Goal: Book appointment/travel/reservation

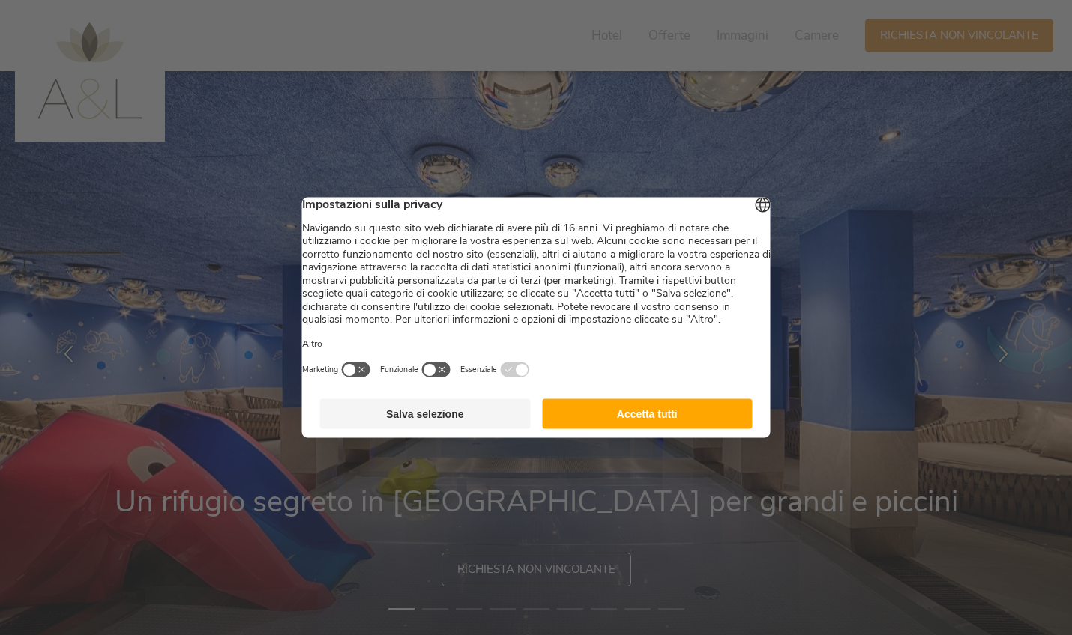
click at [429, 429] on button "Salva selezione" at bounding box center [425, 414] width 211 height 30
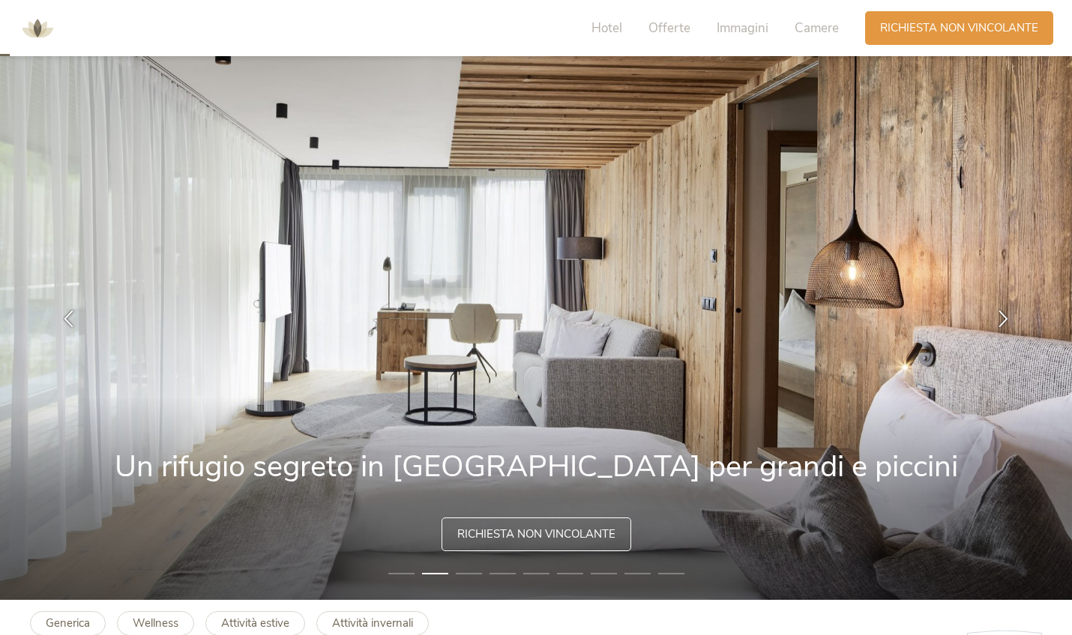
scroll to position [41, 0]
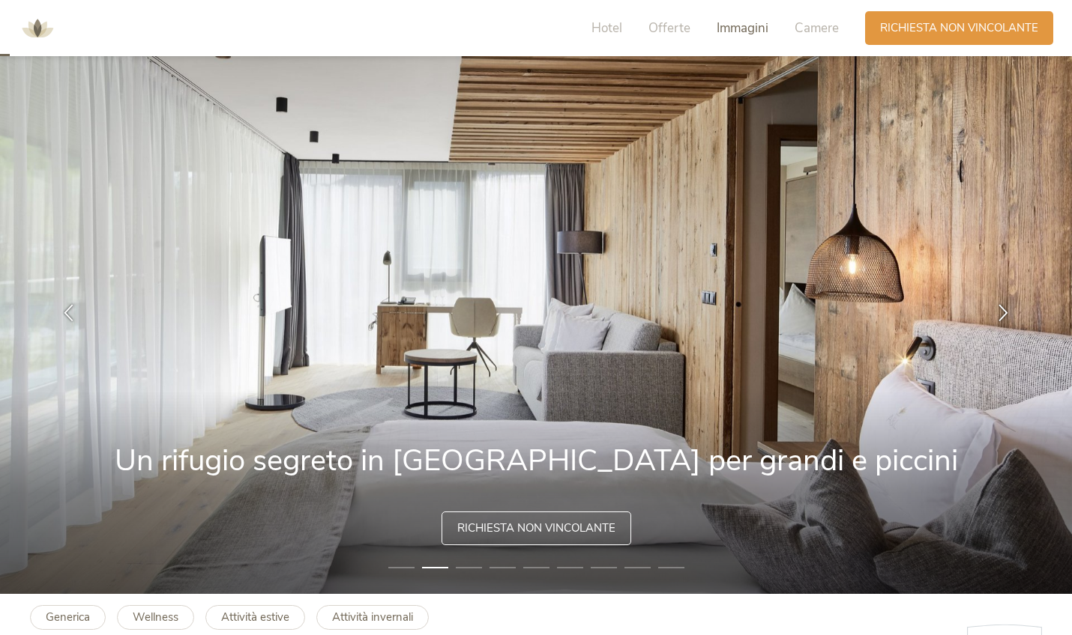
click at [761, 31] on span "Immagini" at bounding box center [742, 27] width 52 height 17
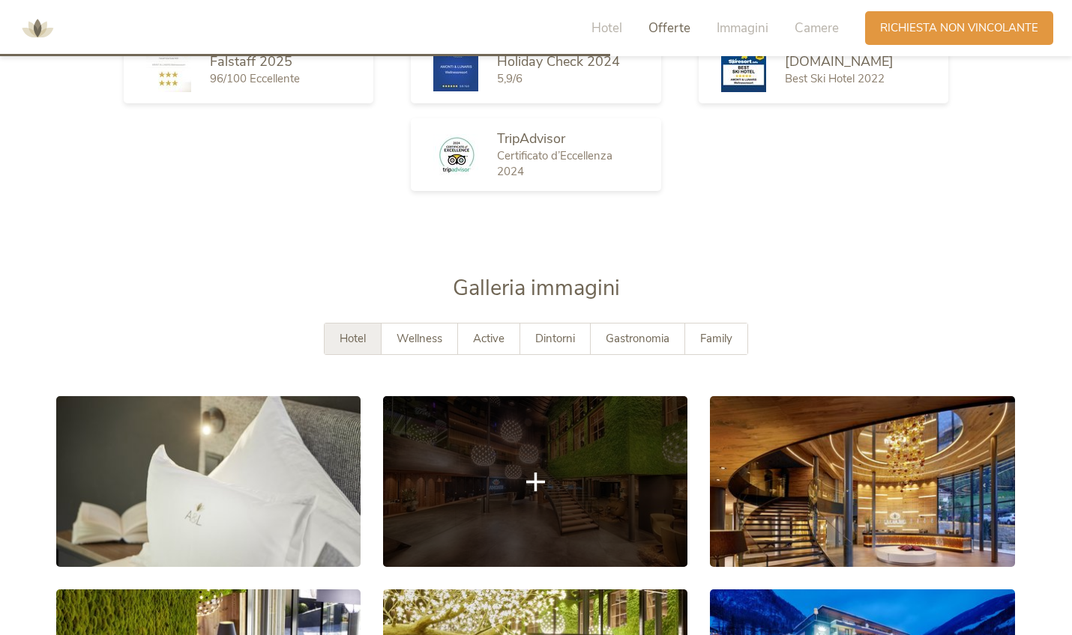
scroll to position [2495, 0]
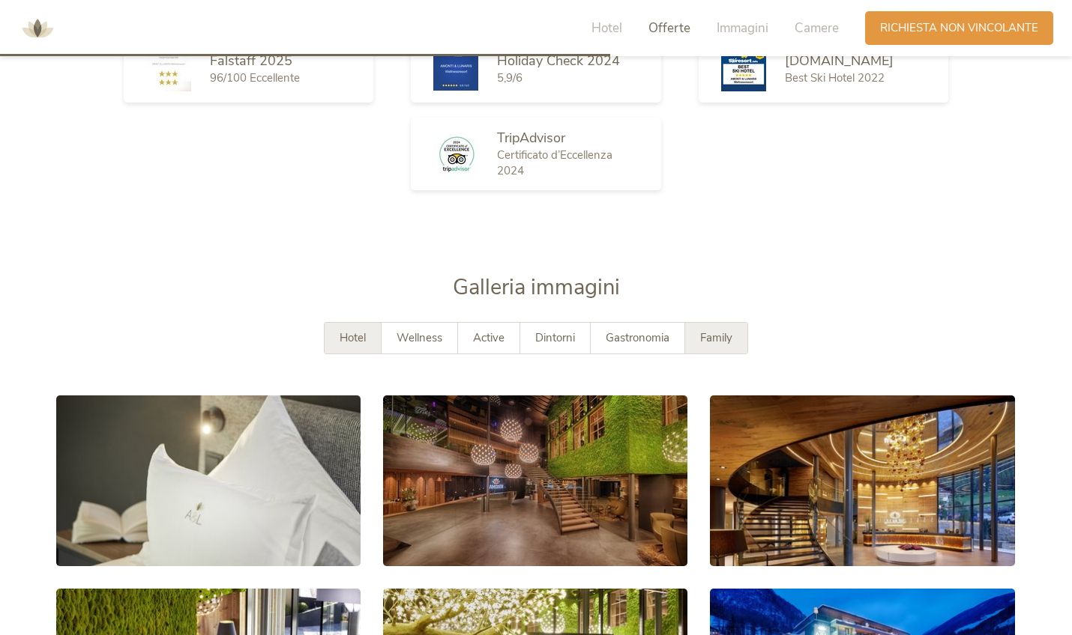
click at [700, 339] on div "Family" at bounding box center [716, 338] width 62 height 31
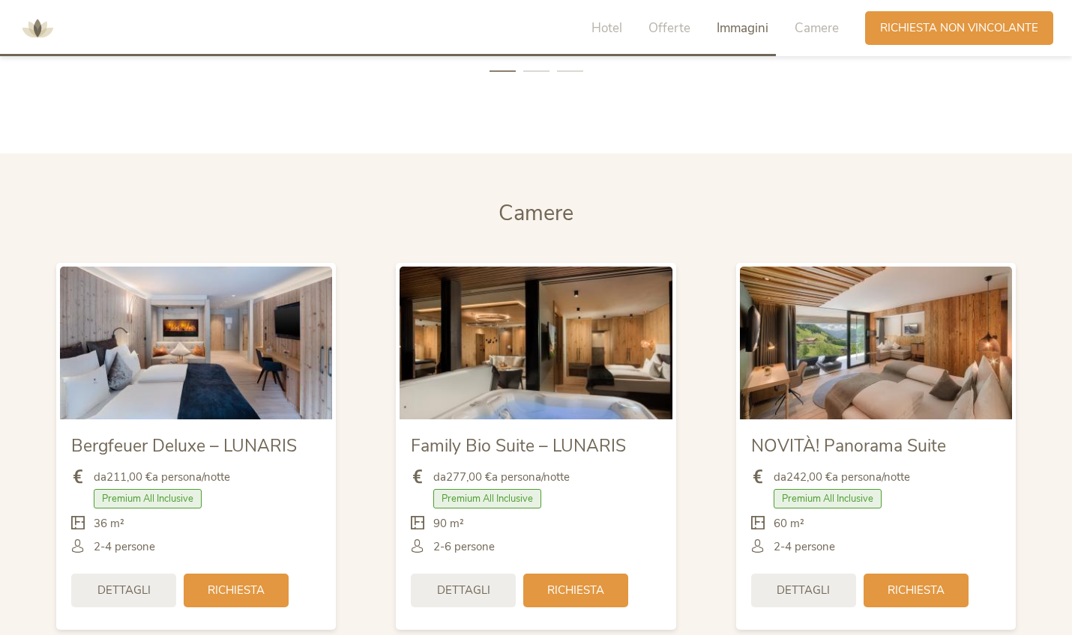
scroll to position [3523, 0]
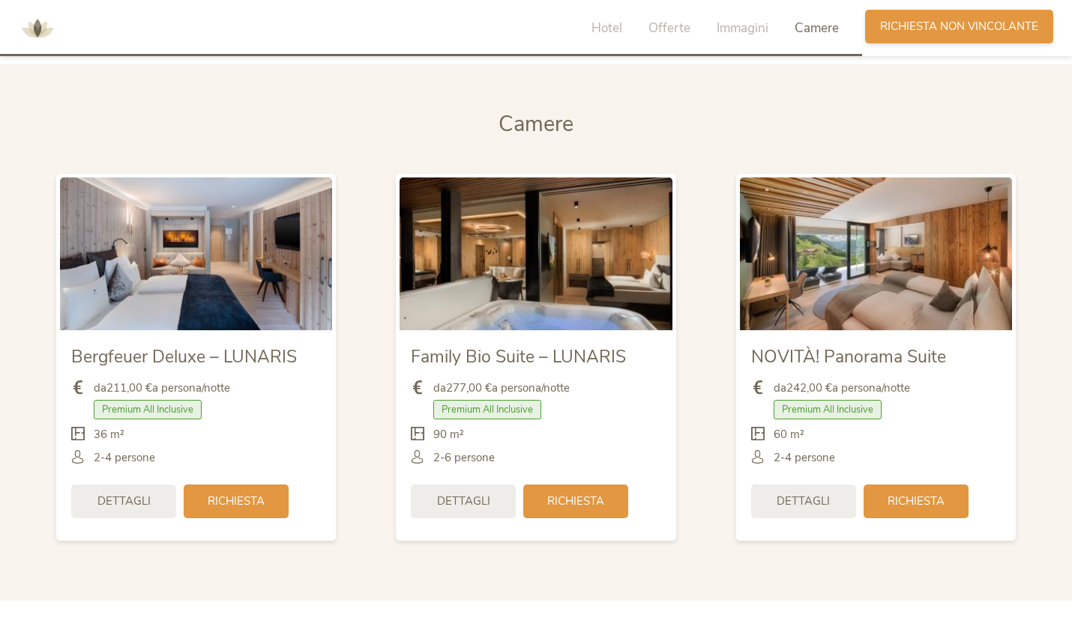
click at [941, 32] on span "Richiesta non vincolante" at bounding box center [959, 27] width 158 height 16
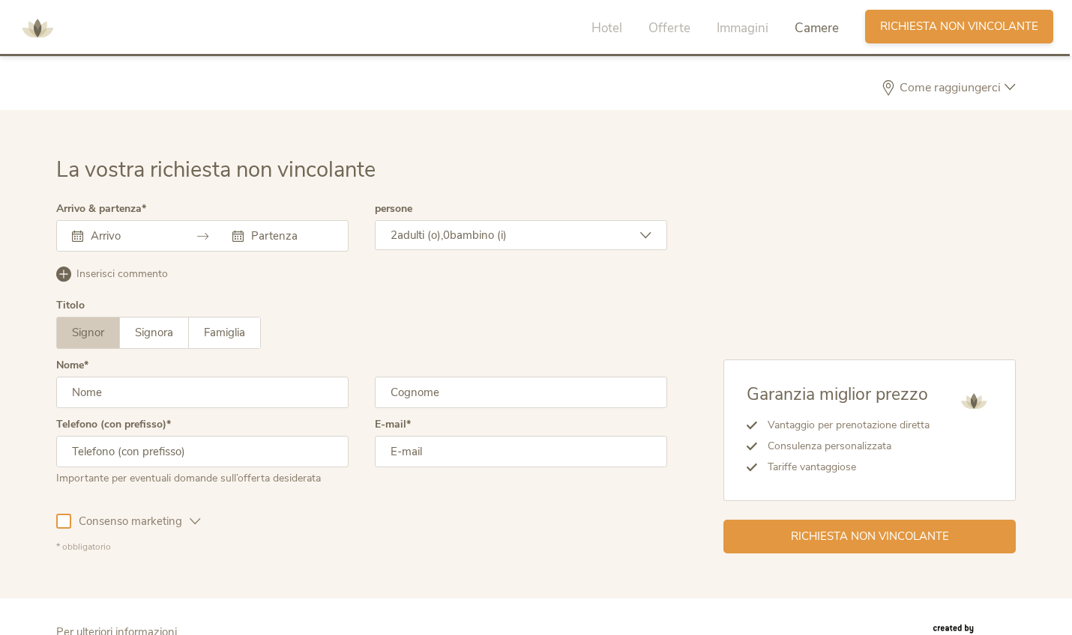
scroll to position [4381, 0]
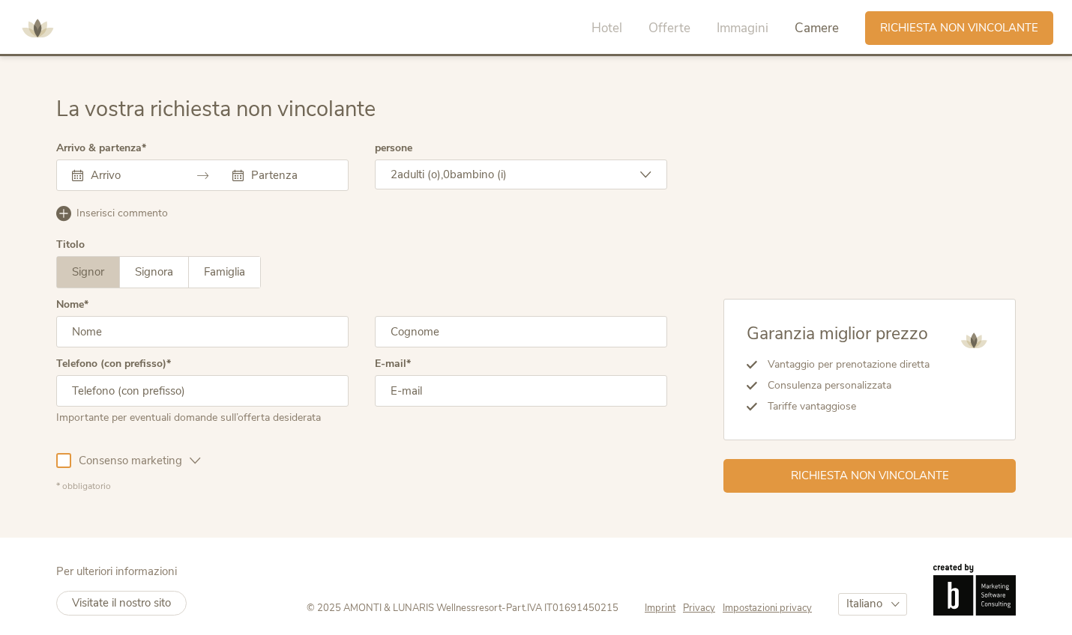
click at [144, 172] on input "text" at bounding box center [129, 175] width 85 height 15
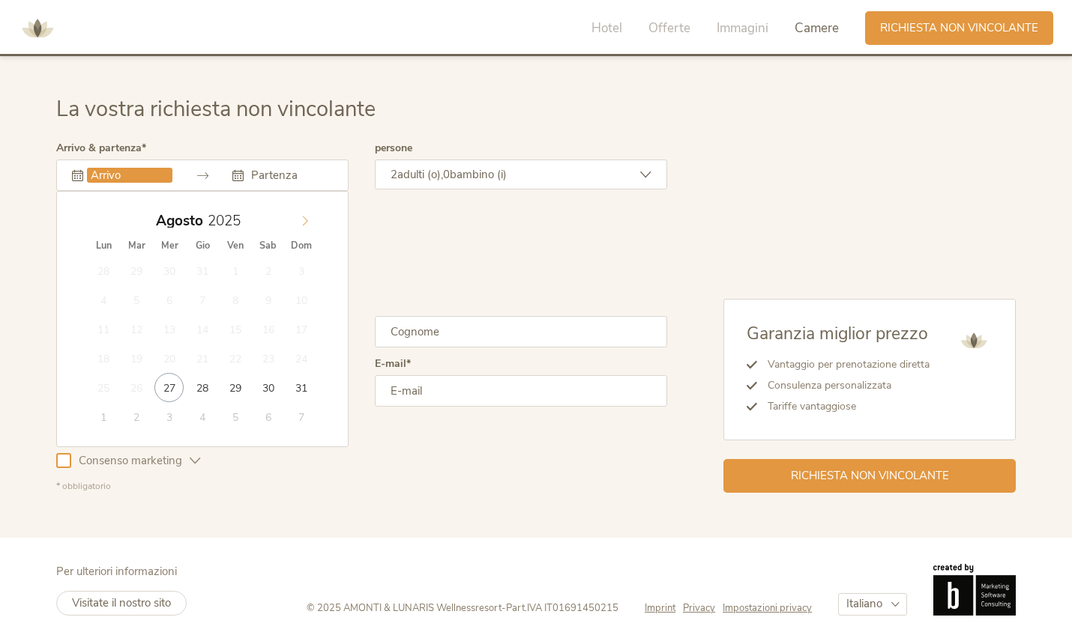
click at [303, 216] on icon at bounding box center [305, 221] width 5 height 10
type input "[DATE]"
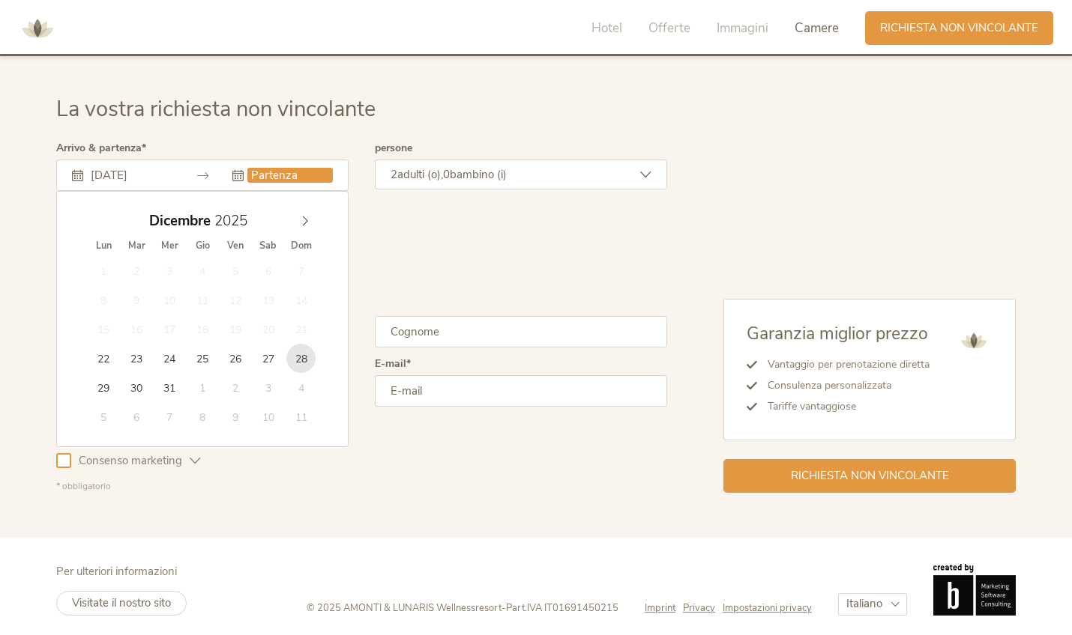
type input "[DATE]"
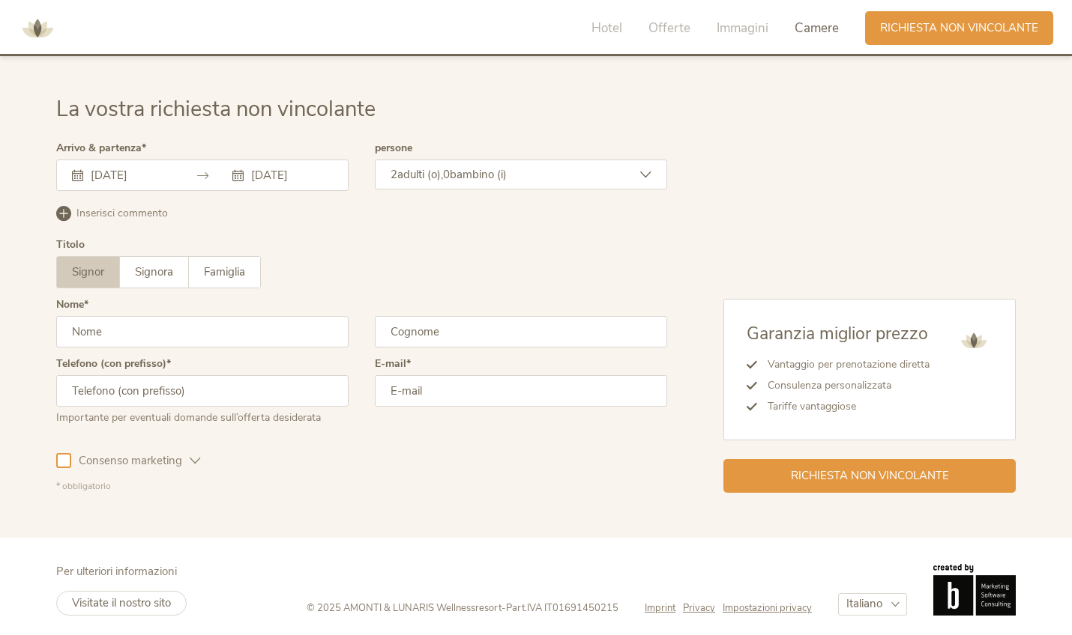
click at [450, 167] on span "0" at bounding box center [446, 174] width 7 height 15
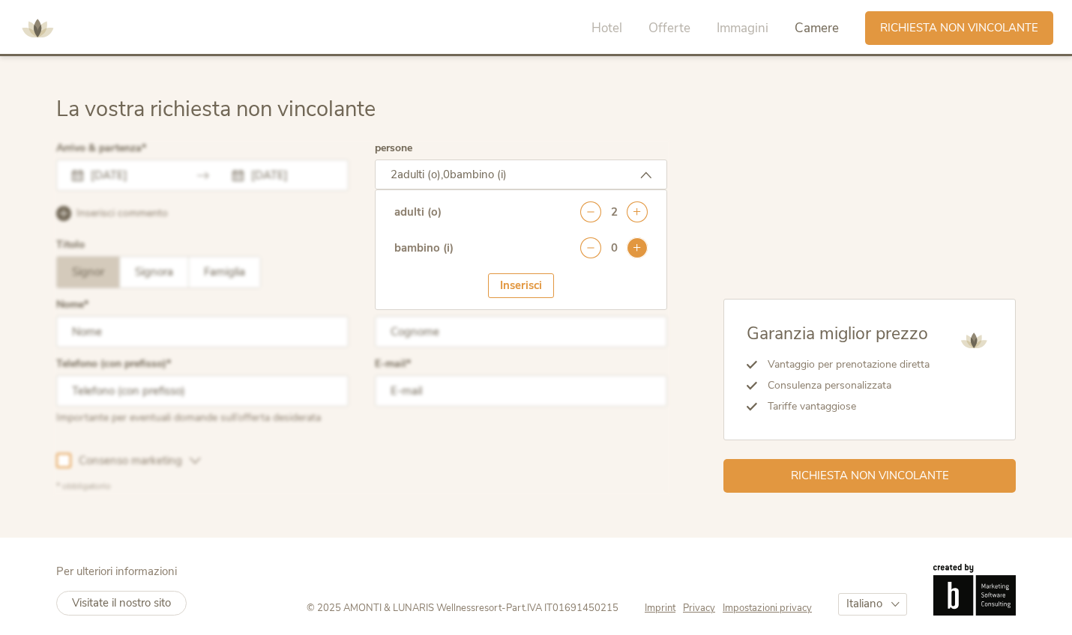
click at [634, 240] on icon at bounding box center [636, 248] width 21 height 21
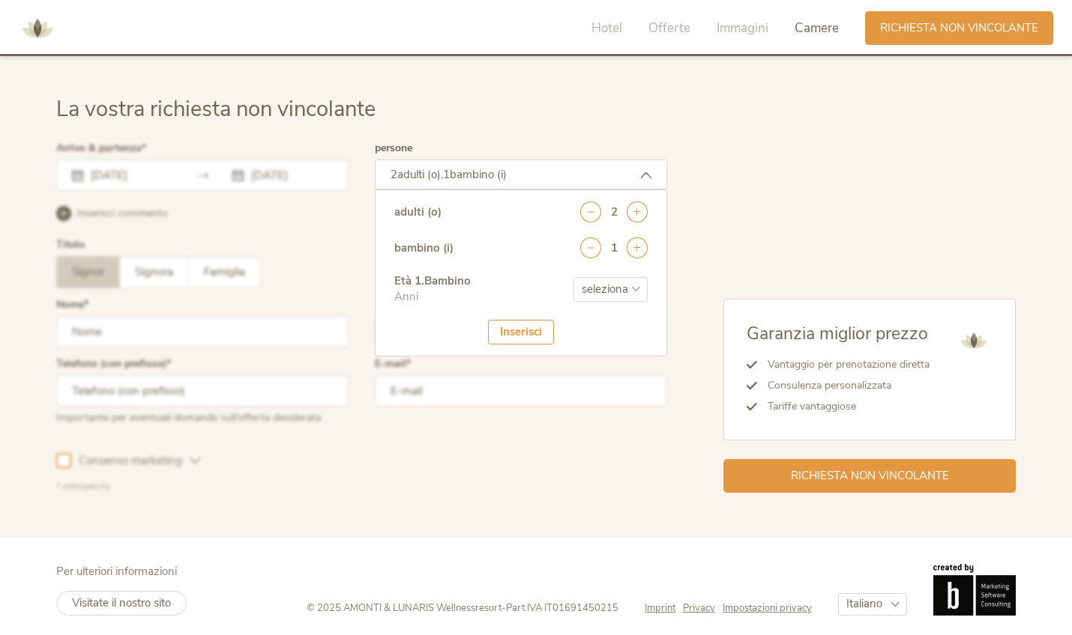
select select "9"
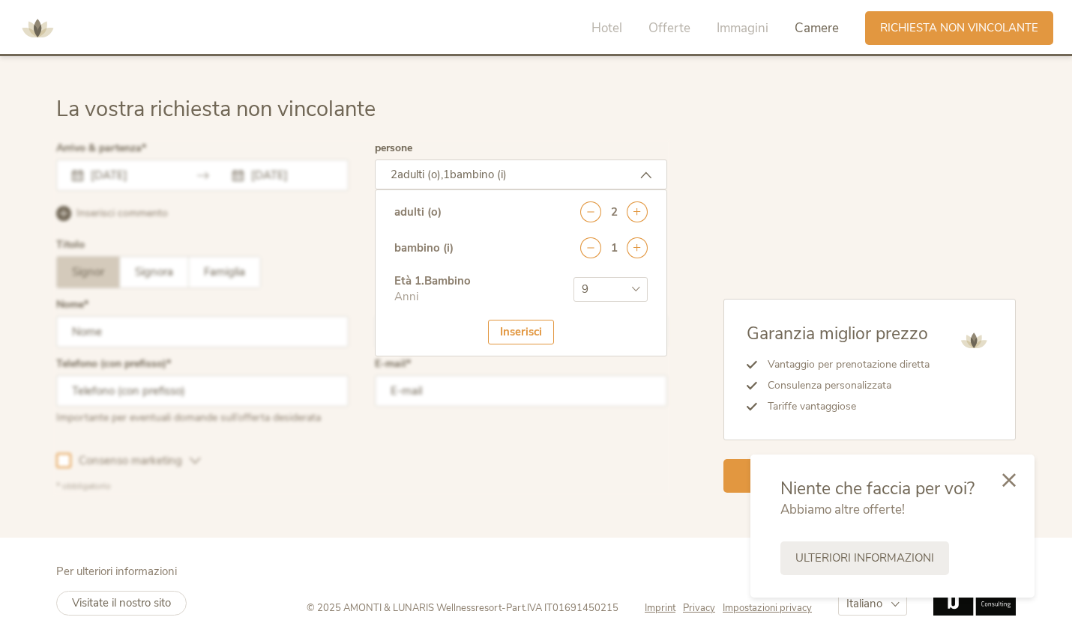
click at [515, 324] on div "Inserisci" at bounding box center [521, 332] width 66 height 25
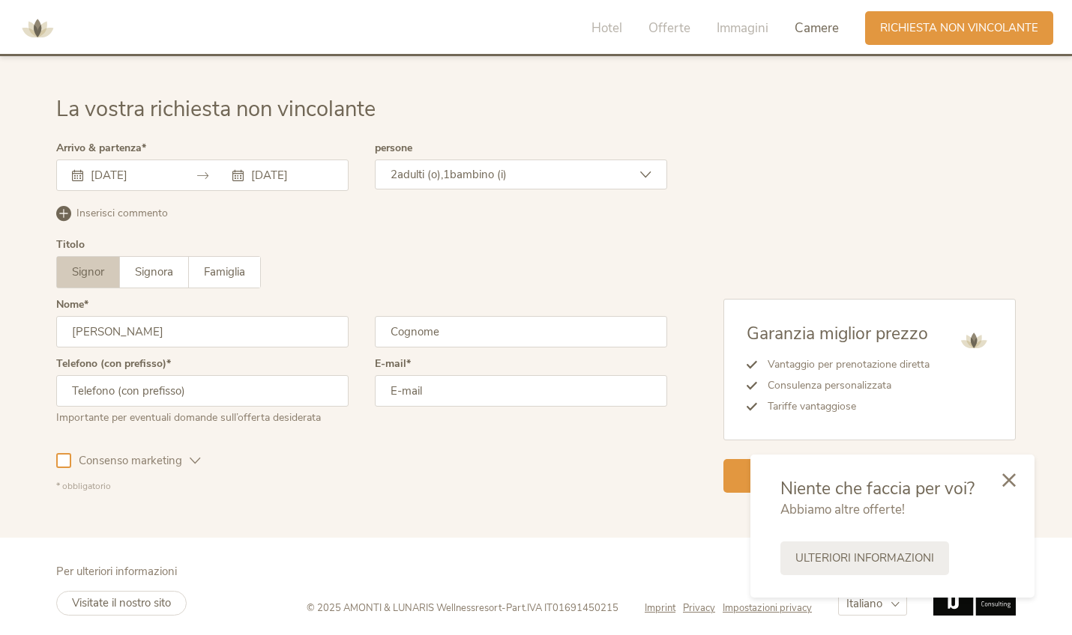
type input "[PERSON_NAME]"
type input "orefice"
type input "[PERSON_NAME][EMAIL_ADDRESS][DOMAIN_NAME]"
type input "[PHONE_NUMBER]"
click at [1013, 483] on icon at bounding box center [1008, 478] width 13 height 13
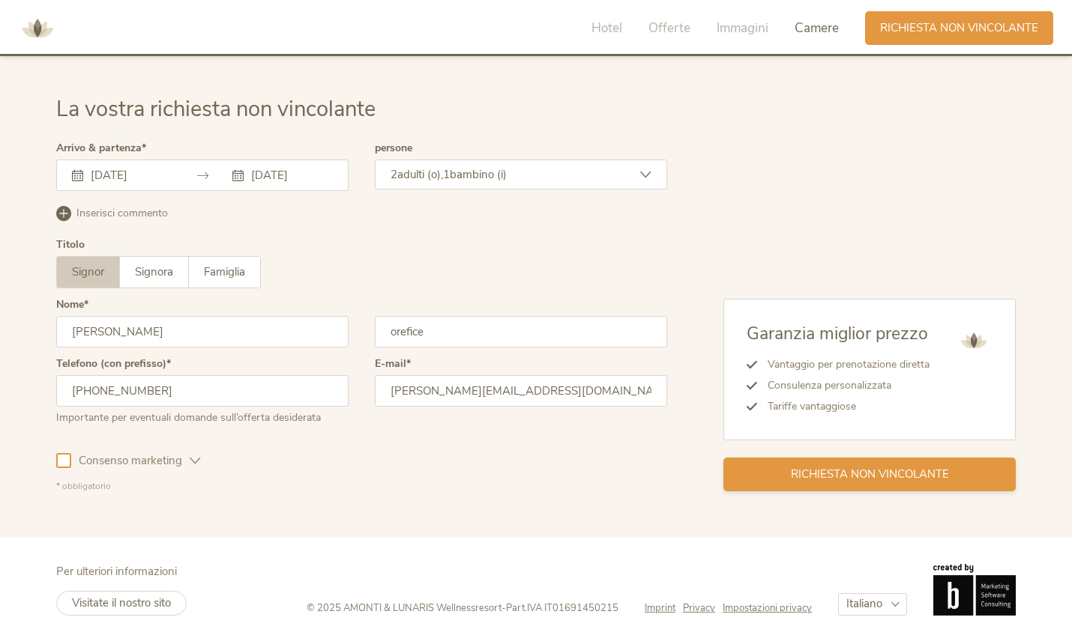
click at [862, 474] on span "Richiesta non vincolante" at bounding box center [870, 475] width 158 height 16
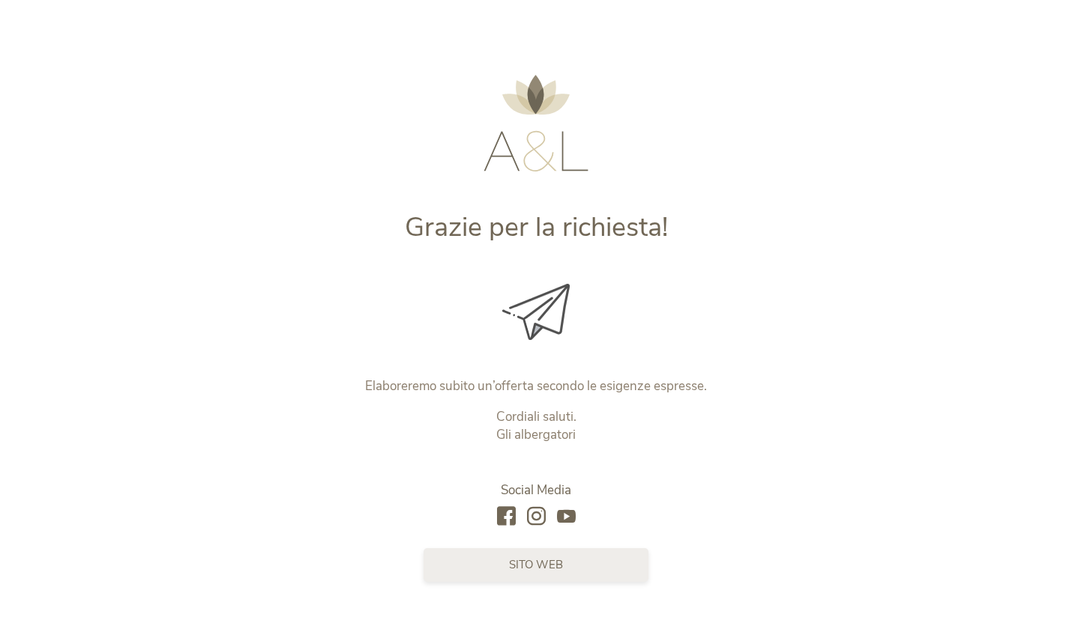
click at [504, 573] on link "sito web" at bounding box center [535, 566] width 225 height 34
click at [532, 568] on span "sito web" at bounding box center [536, 566] width 54 height 16
